Goal: Navigation & Orientation: Understand site structure

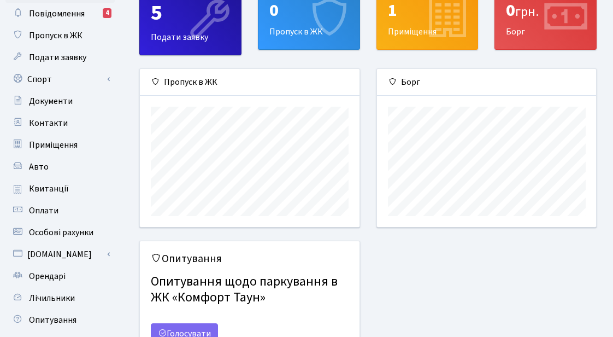
scroll to position [155, 0]
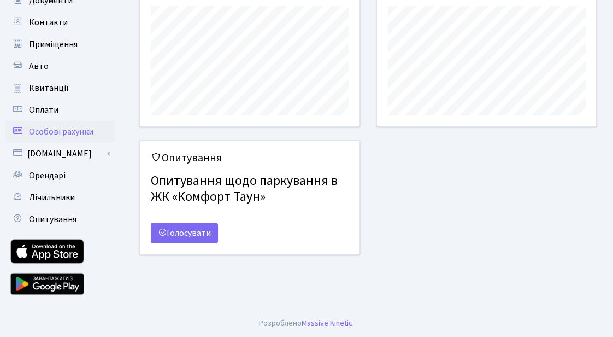
click at [57, 133] on span "Особові рахунки" at bounding box center [61, 132] width 64 height 12
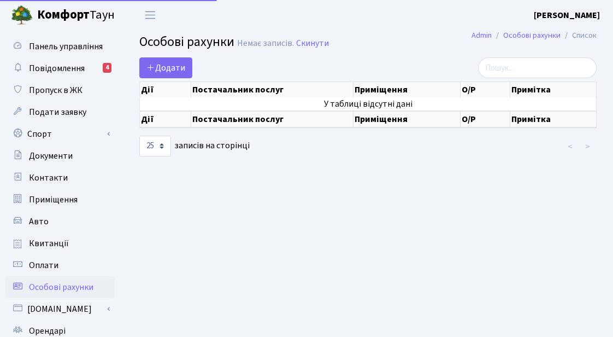
select select "25"
click at [74, 69] on span "Повідомлення" at bounding box center [57, 68] width 56 height 12
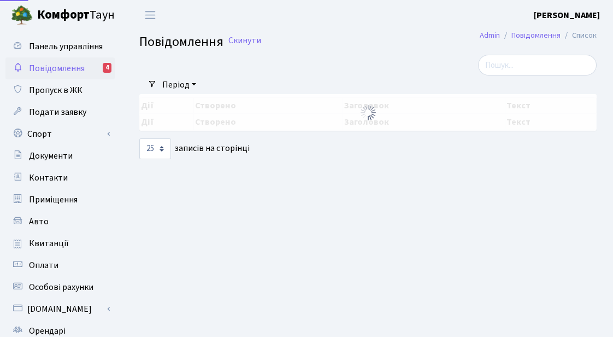
select select "25"
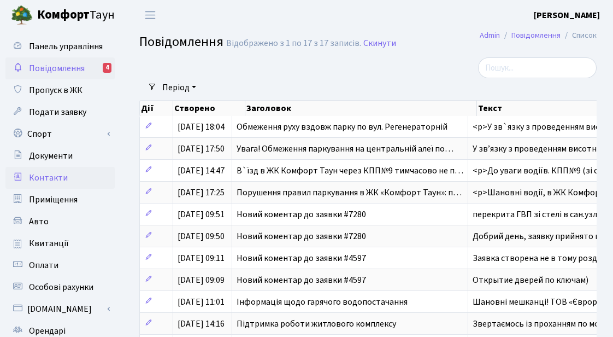
click at [48, 175] on span "Контакти" at bounding box center [48, 178] width 39 height 12
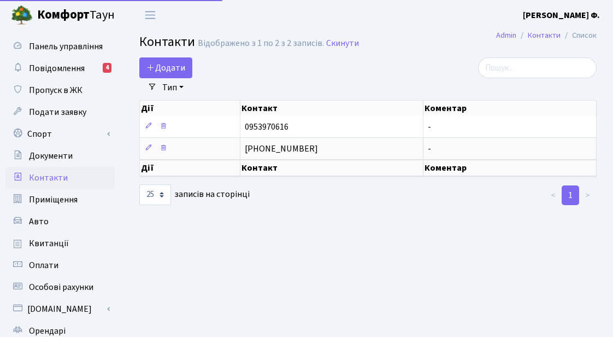
select select "25"
click at [83, 44] on span "Панель управління" at bounding box center [66, 46] width 74 height 12
